Goal: Use online tool/utility

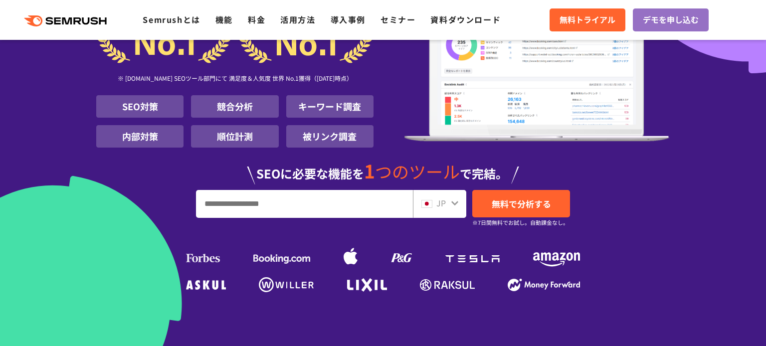
scroll to position [133, 0]
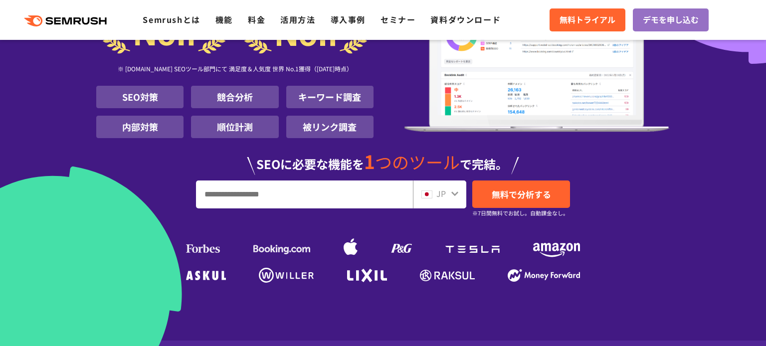
click at [243, 201] on input "URL、キーワードを入力してください" at bounding box center [305, 194] width 216 height 27
type input "*****"
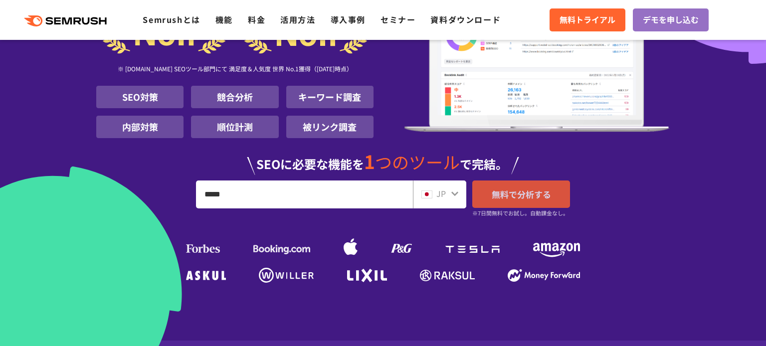
click at [535, 194] on span "無料で分析する" at bounding box center [521, 194] width 59 height 12
